Goal: Information Seeking & Learning: Find specific fact

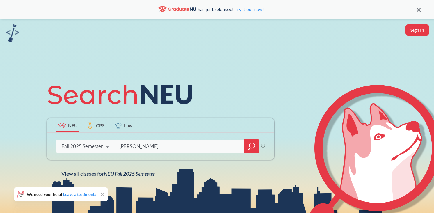
type input "[PERSON_NAME]"
click at [247, 143] on div at bounding box center [252, 146] width 16 height 14
click at [249, 148] on icon "magnifying glass" at bounding box center [251, 146] width 7 height 8
type input "[PERSON_NAME]"
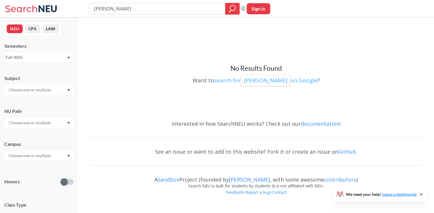
click at [267, 79] on p "[PERSON_NAME]" at bounding box center [266, 81] width 44 height 8
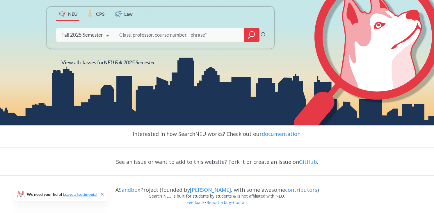
scroll to position [113, 0]
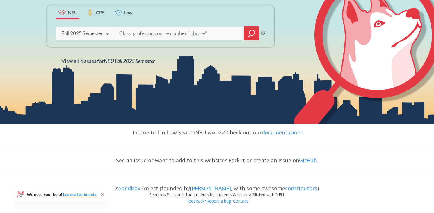
click at [102, 195] on icon at bounding box center [102, 194] width 5 height 5
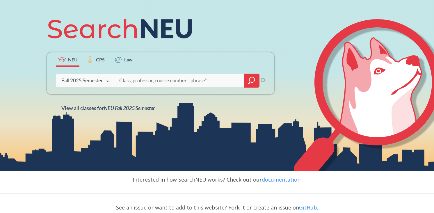
scroll to position [0, 0]
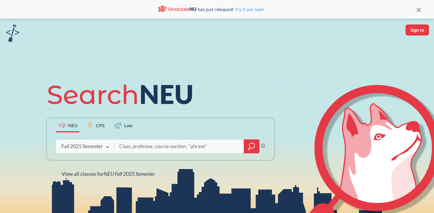
click at [422, 11] on div "has just released! Try it out now!" at bounding box center [217, 9] width 434 height 19
click at [421, 9] on icon at bounding box center [419, 10] width 4 height 4
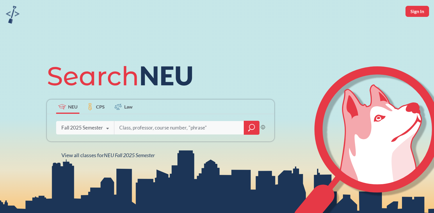
click at [415, 12] on button "Sign In" at bounding box center [418, 11] width 24 height 11
select select "US"
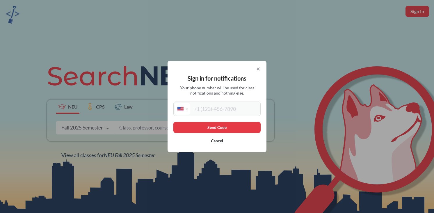
click at [256, 69] on icon at bounding box center [258, 69] width 5 height 5
